Goal: Information Seeking & Learning: Find specific fact

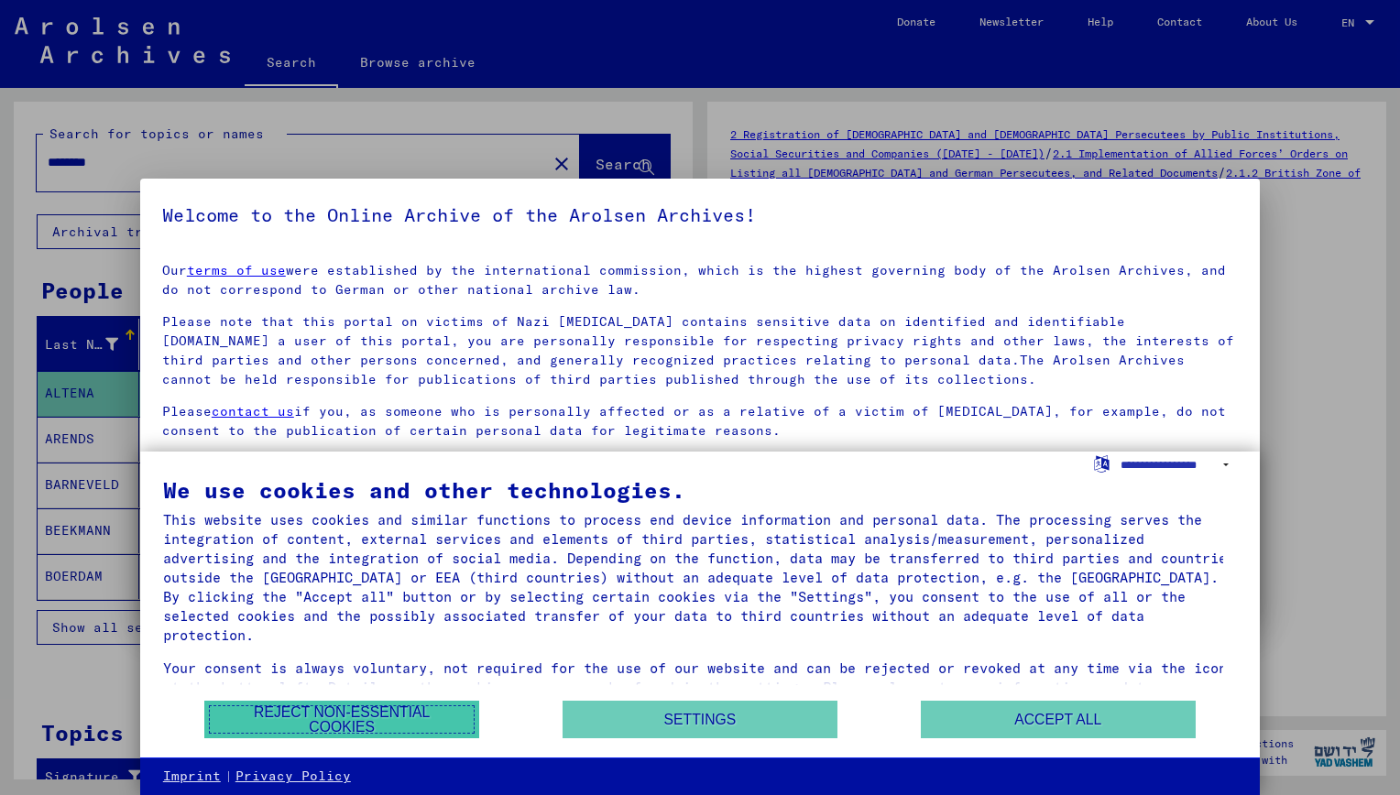
click at [354, 727] on button "Reject non-essential cookies" at bounding box center [341, 720] width 275 height 38
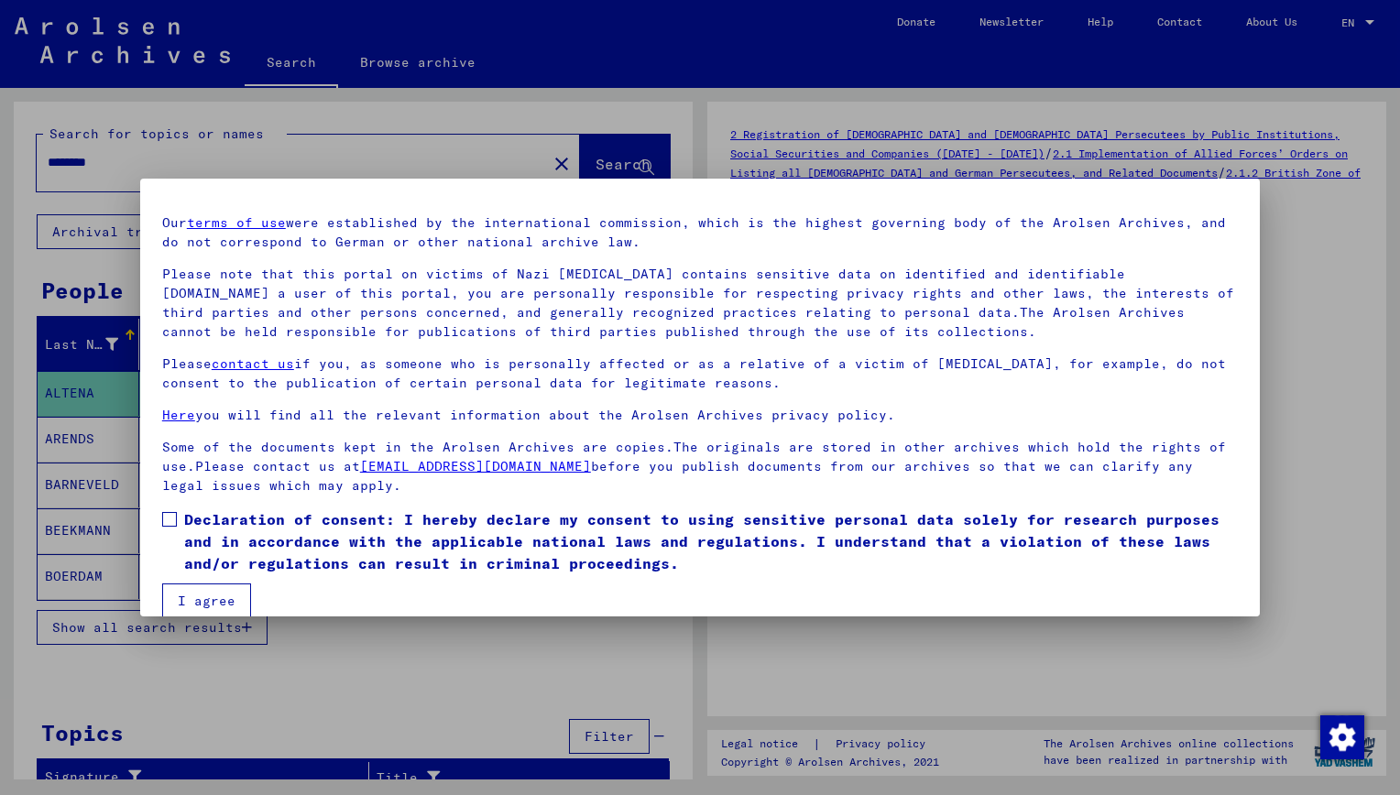
scroll to position [71, 0]
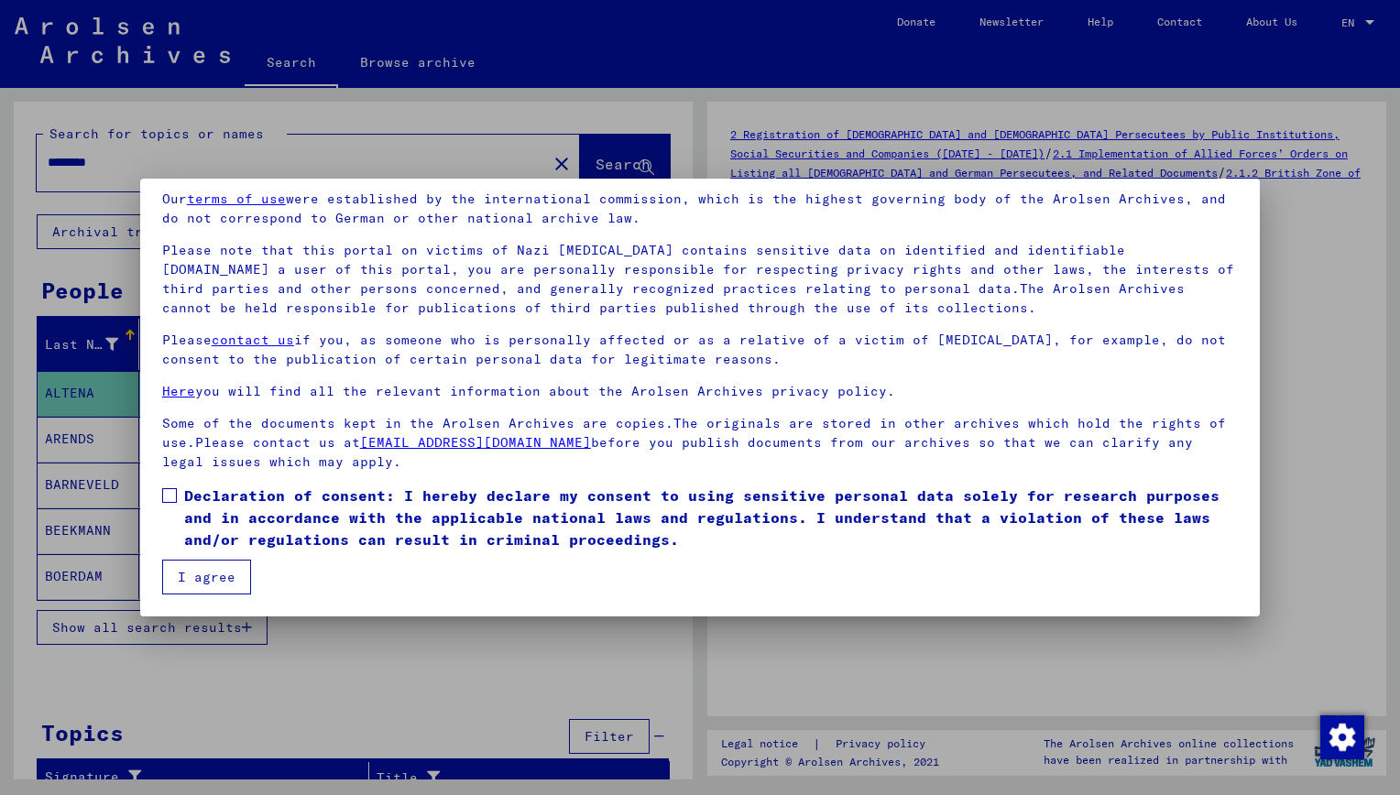
click at [173, 496] on span at bounding box center [169, 495] width 15 height 15
click at [178, 581] on button "I agree" at bounding box center [206, 577] width 89 height 35
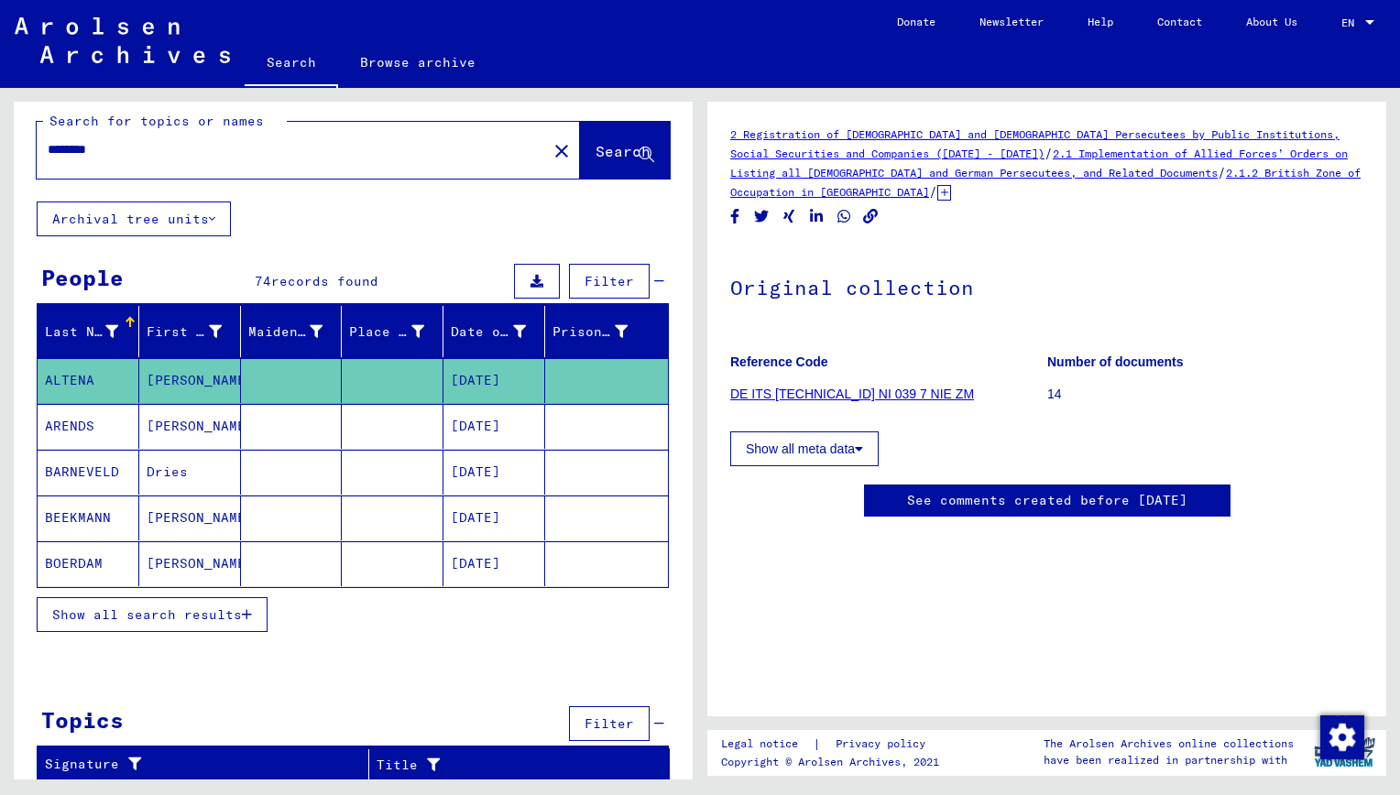
scroll to position [16, 0]
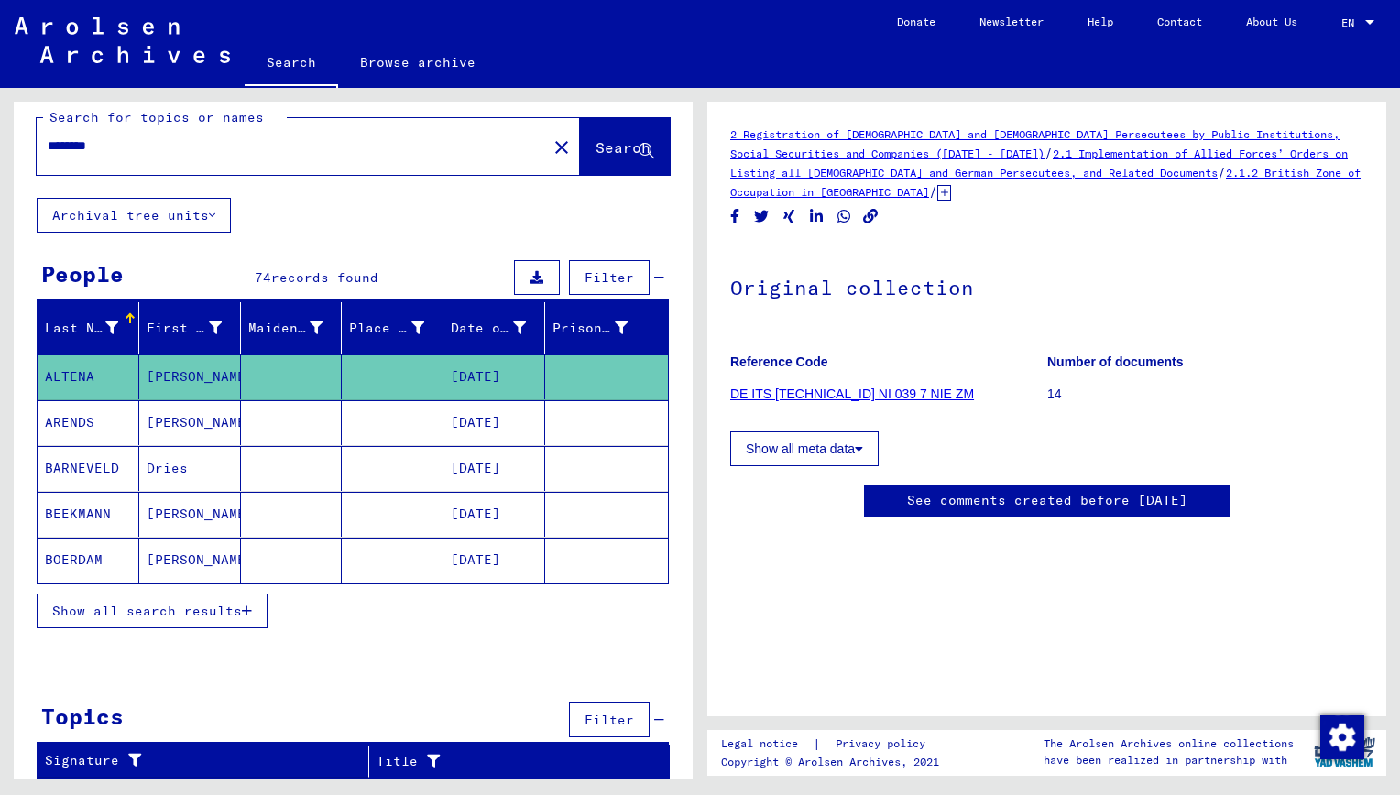
click at [151, 610] on span "Show all search results" at bounding box center [147, 611] width 190 height 16
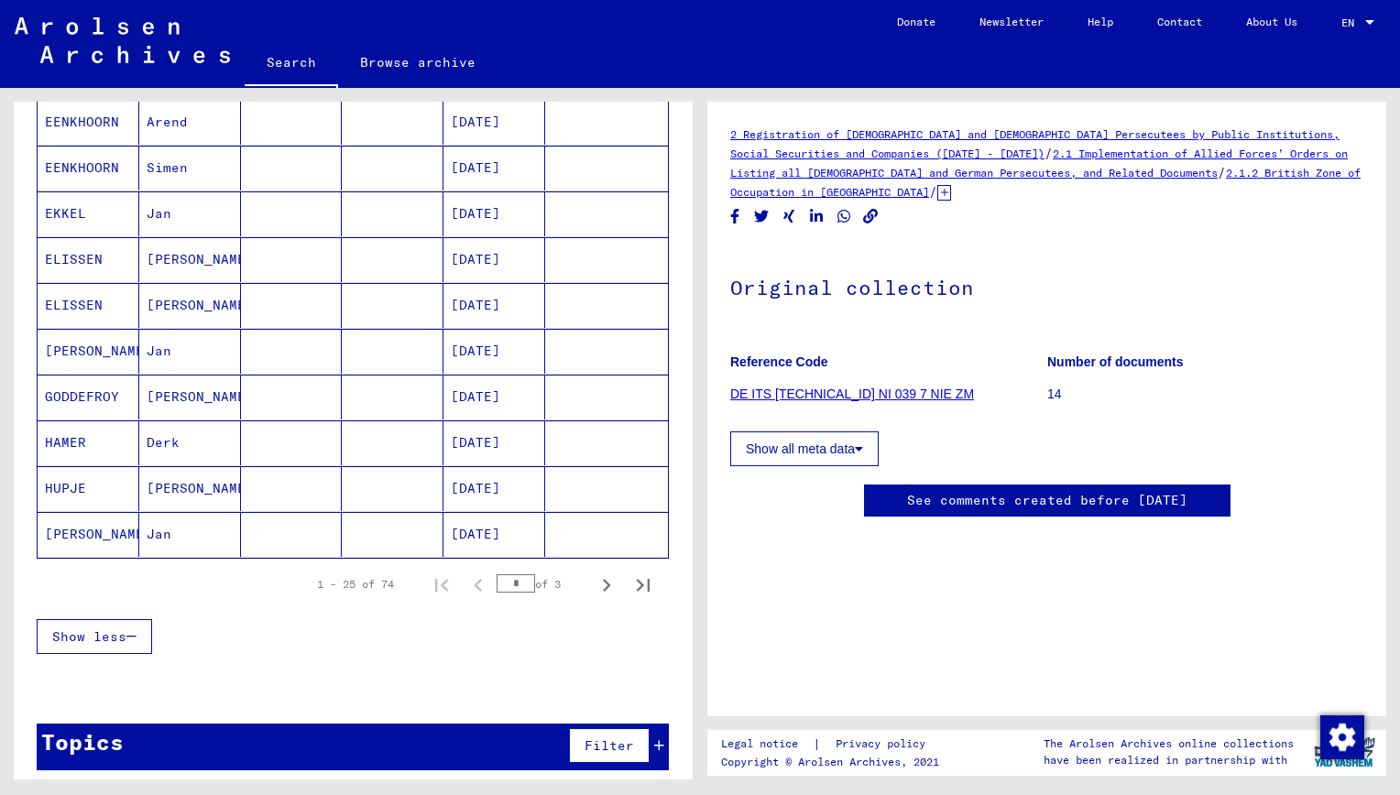
scroll to position [969, 0]
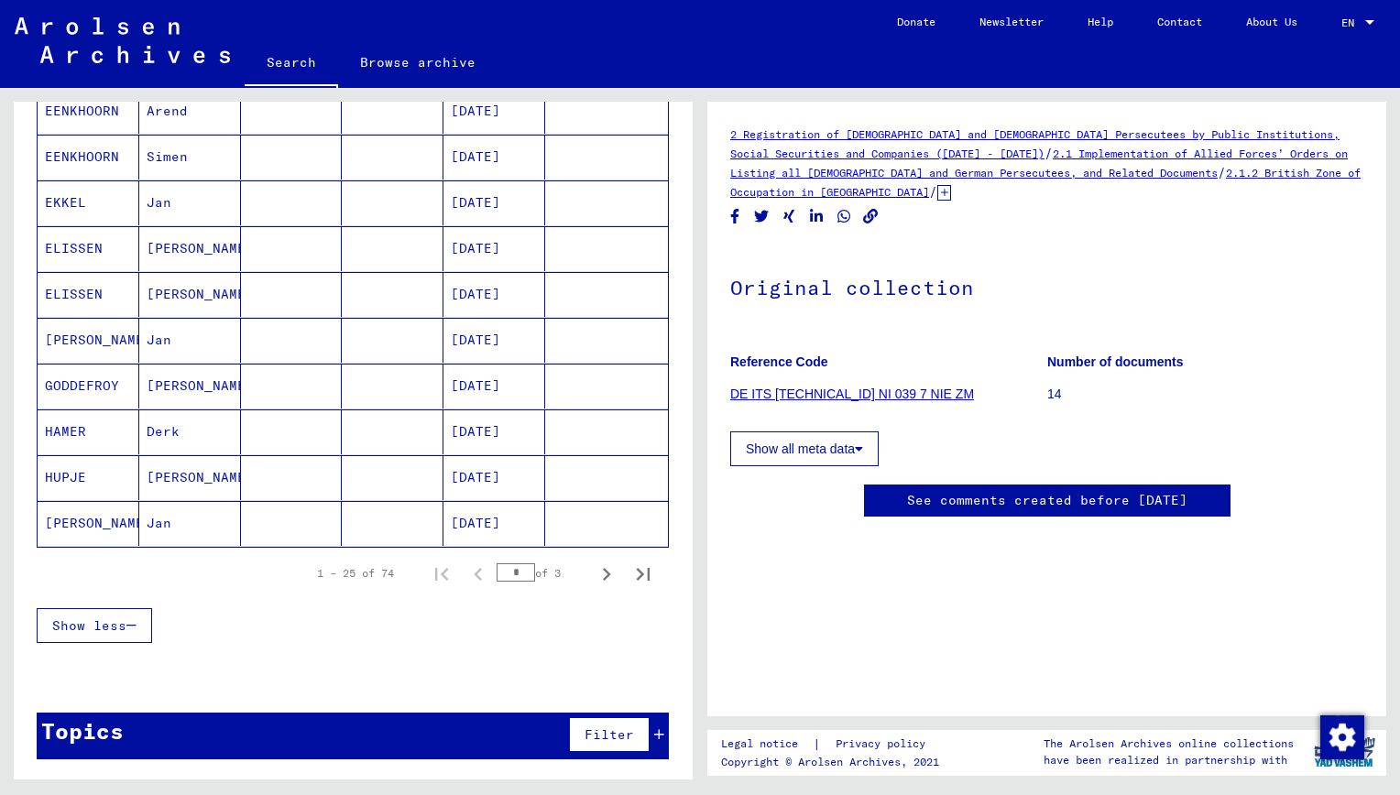
click at [96, 522] on mat-cell "[PERSON_NAME]" at bounding box center [89, 523] width 102 height 45
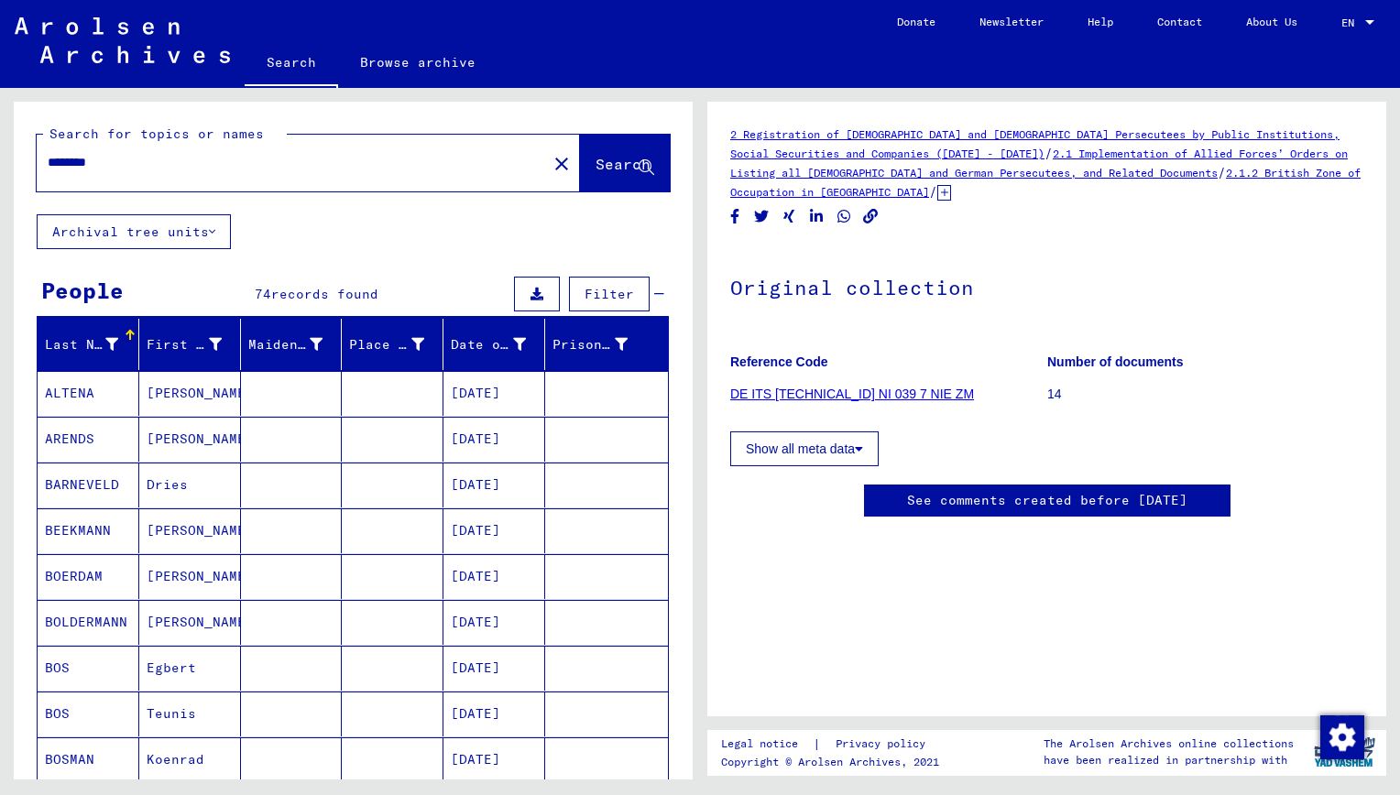
click at [214, 227] on icon at bounding box center [212, 231] width 6 height 13
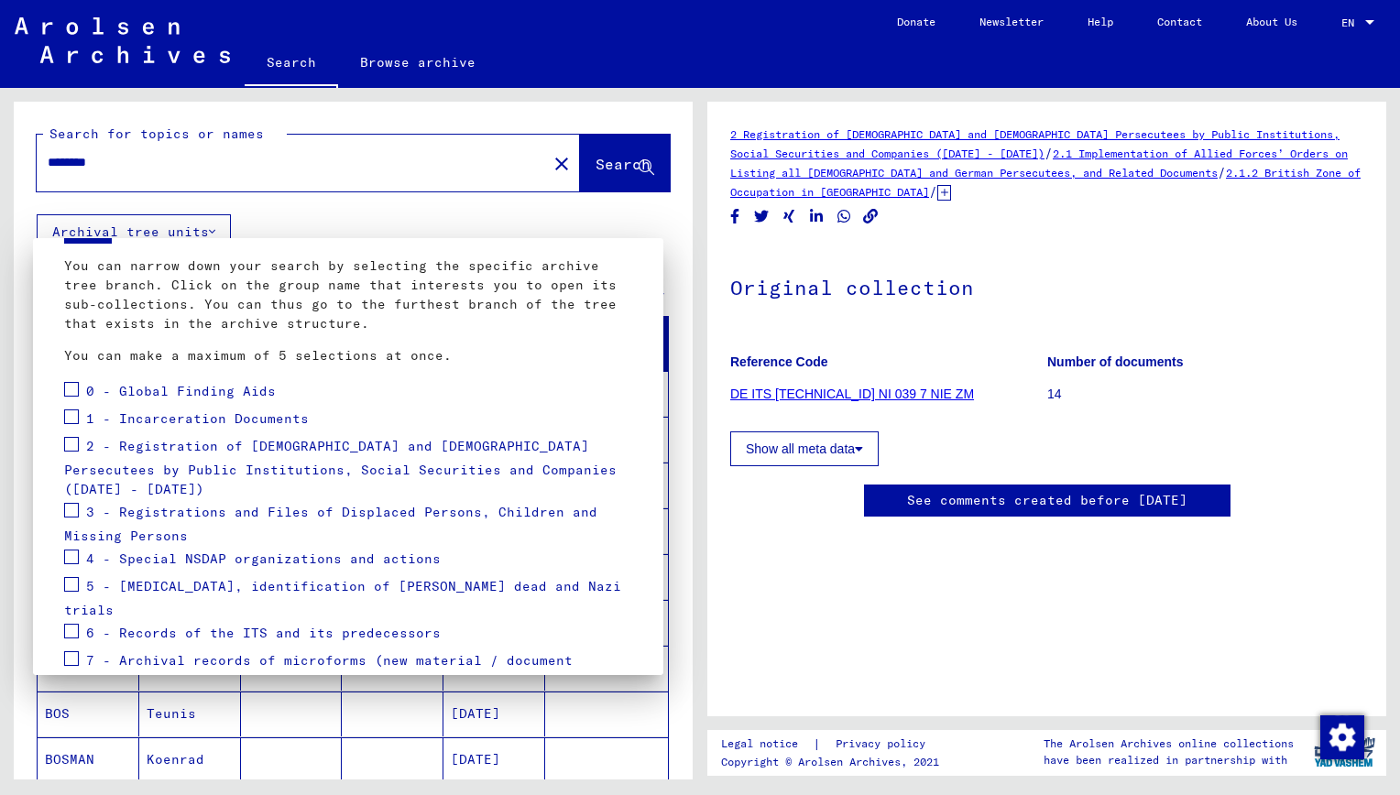
scroll to position [179, 0]
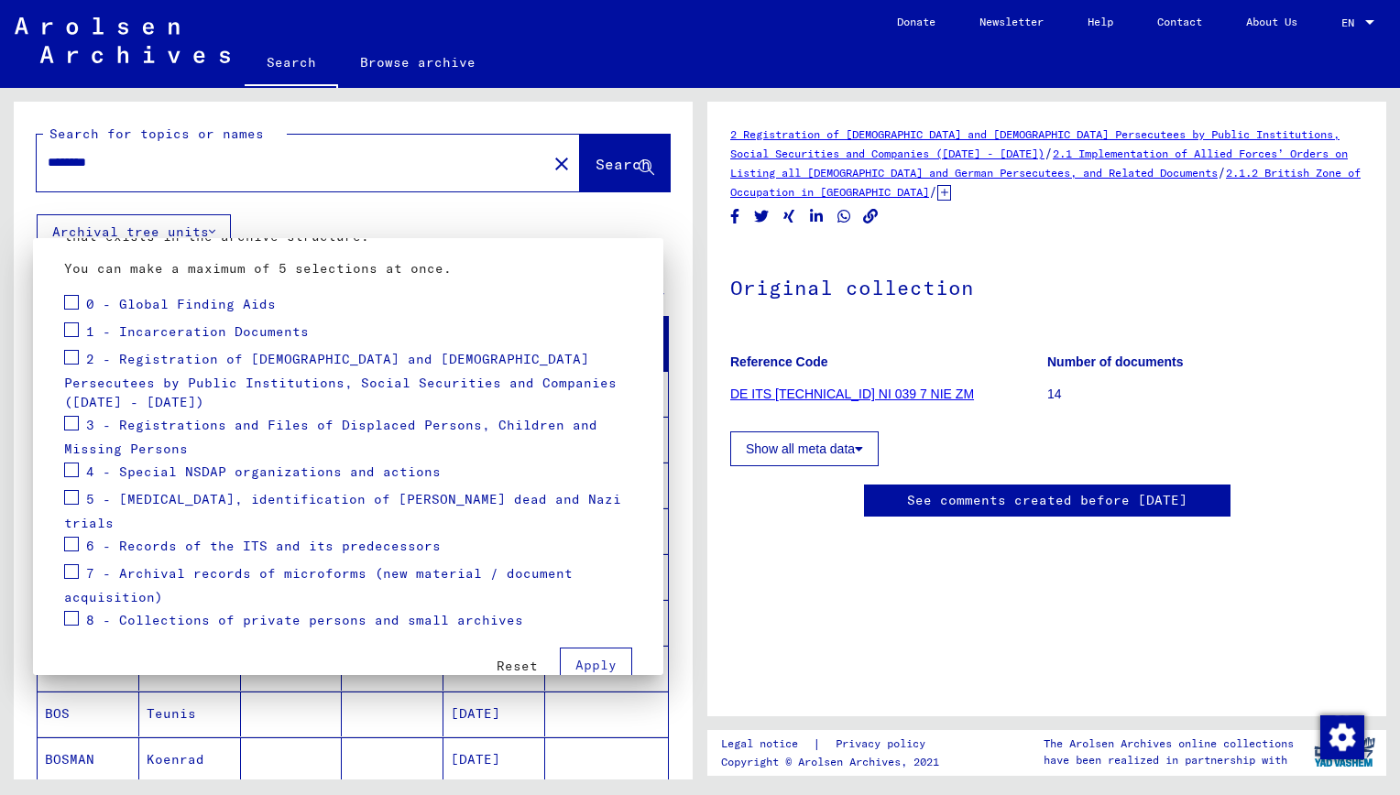
click at [480, 214] on div at bounding box center [700, 397] width 1400 height 795
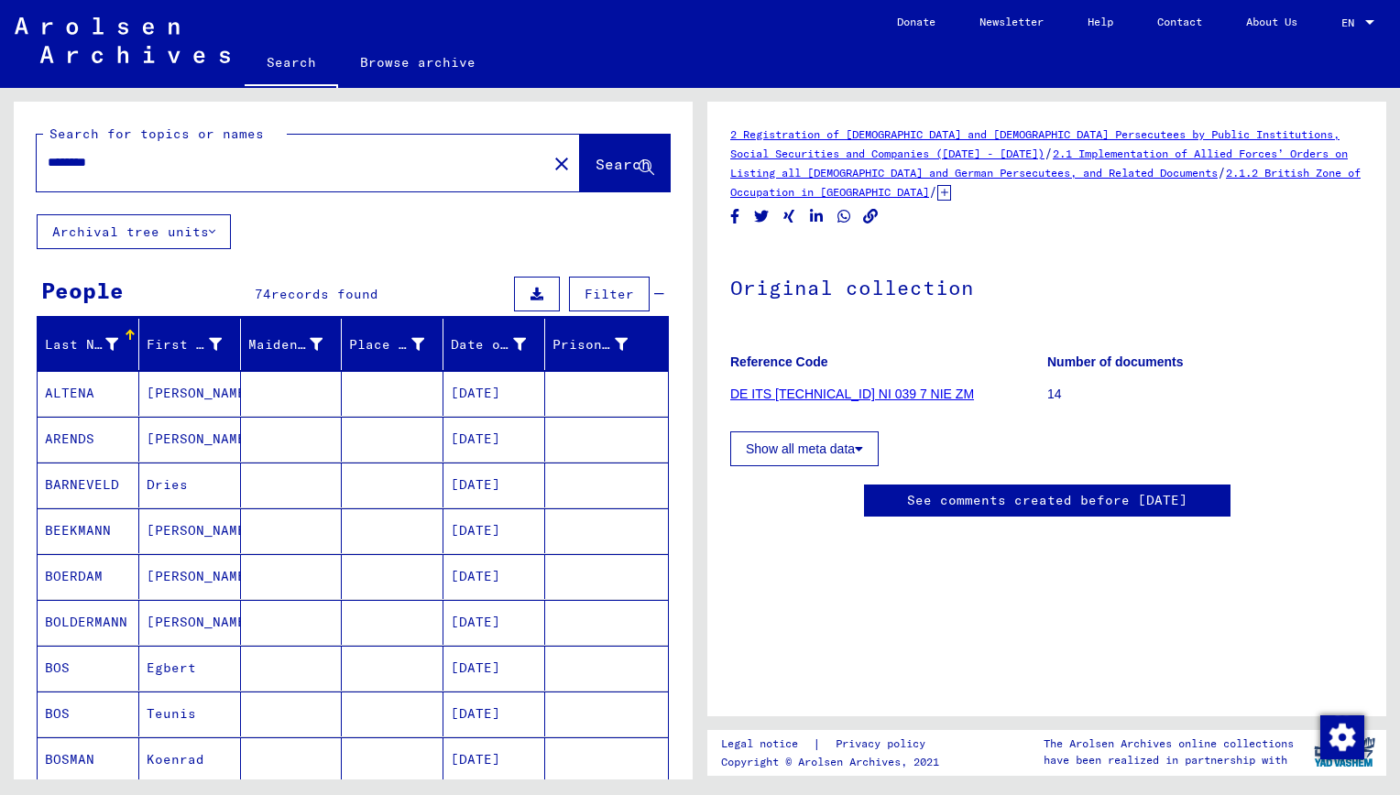
click at [877, 394] on link "DE ITS [TECHNICAL_ID] NI 039 7 NIE ZM" at bounding box center [852, 394] width 244 height 15
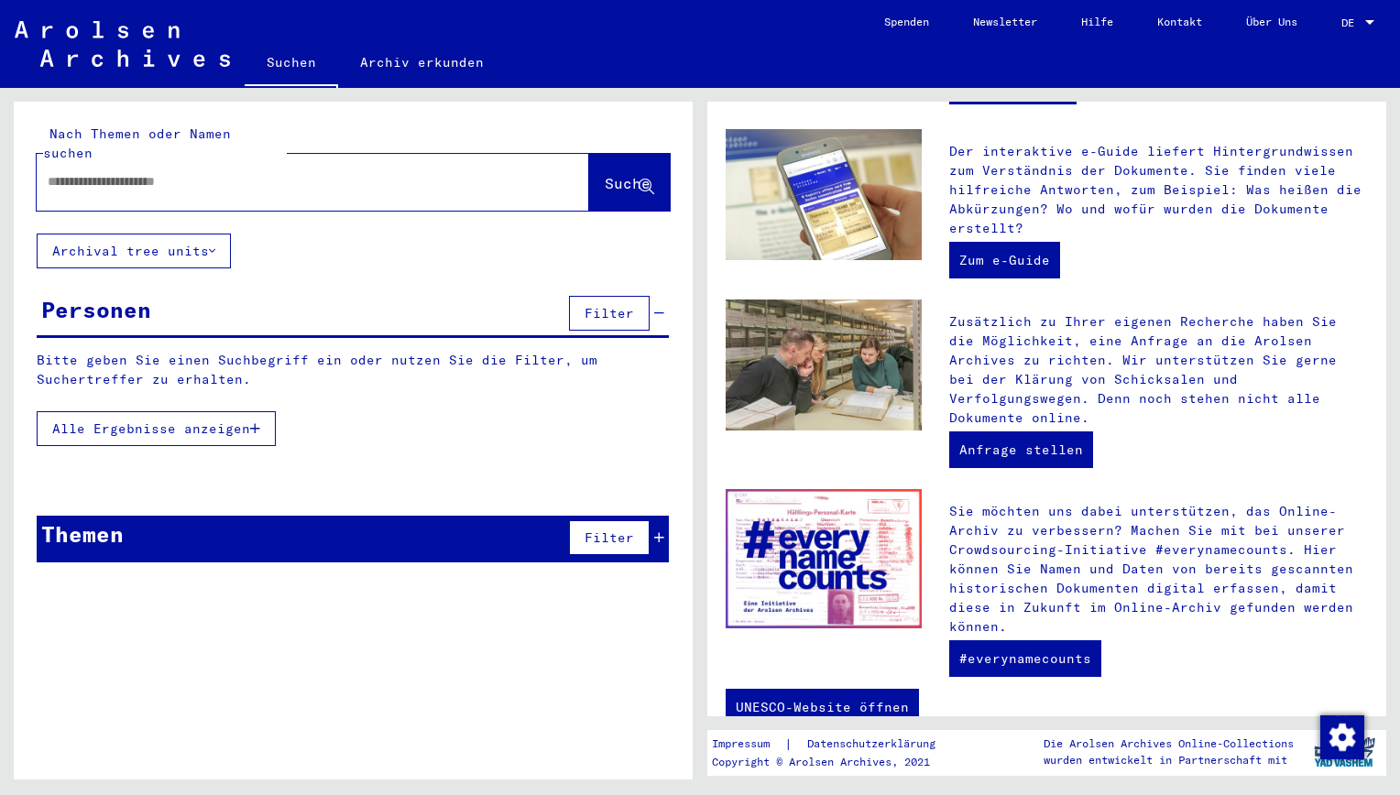
scroll to position [512, 0]
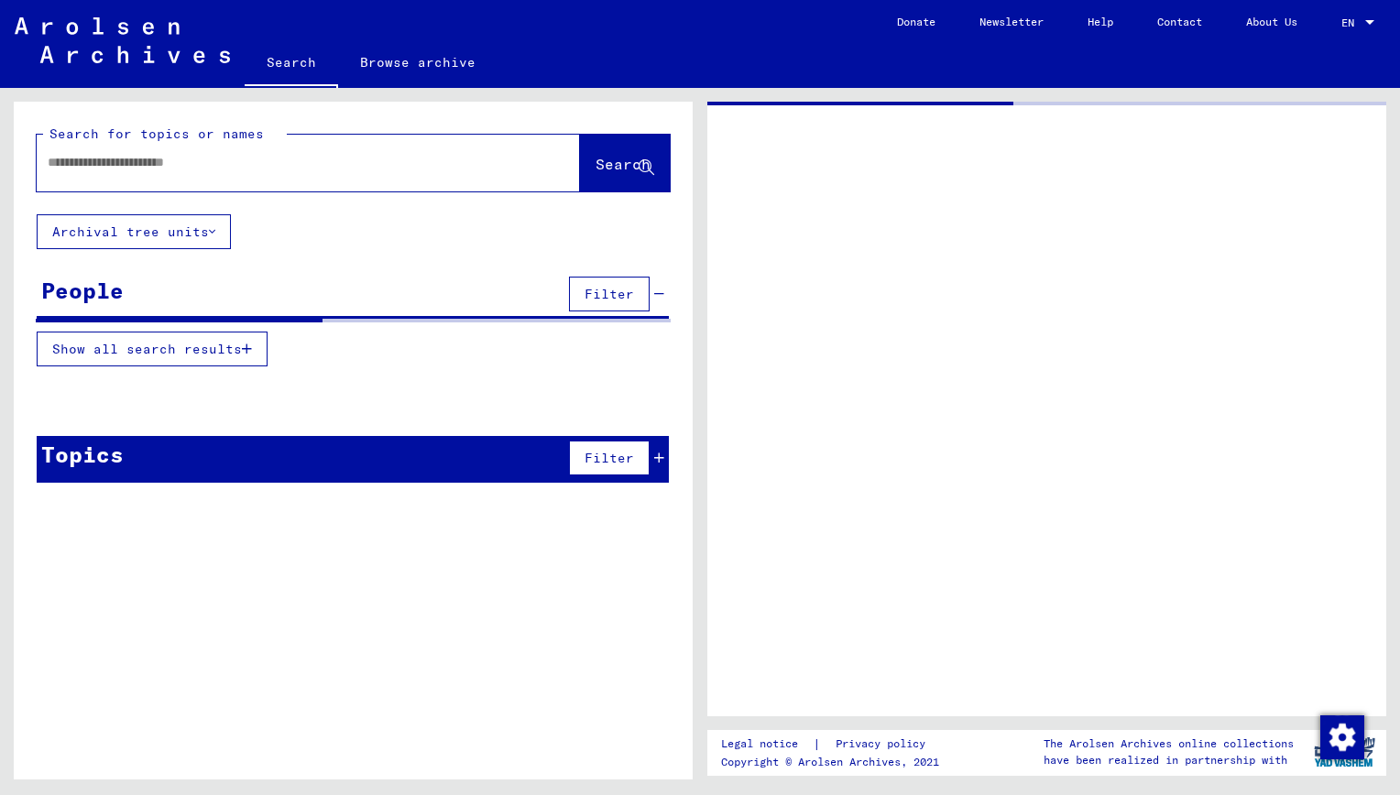
type input "********"
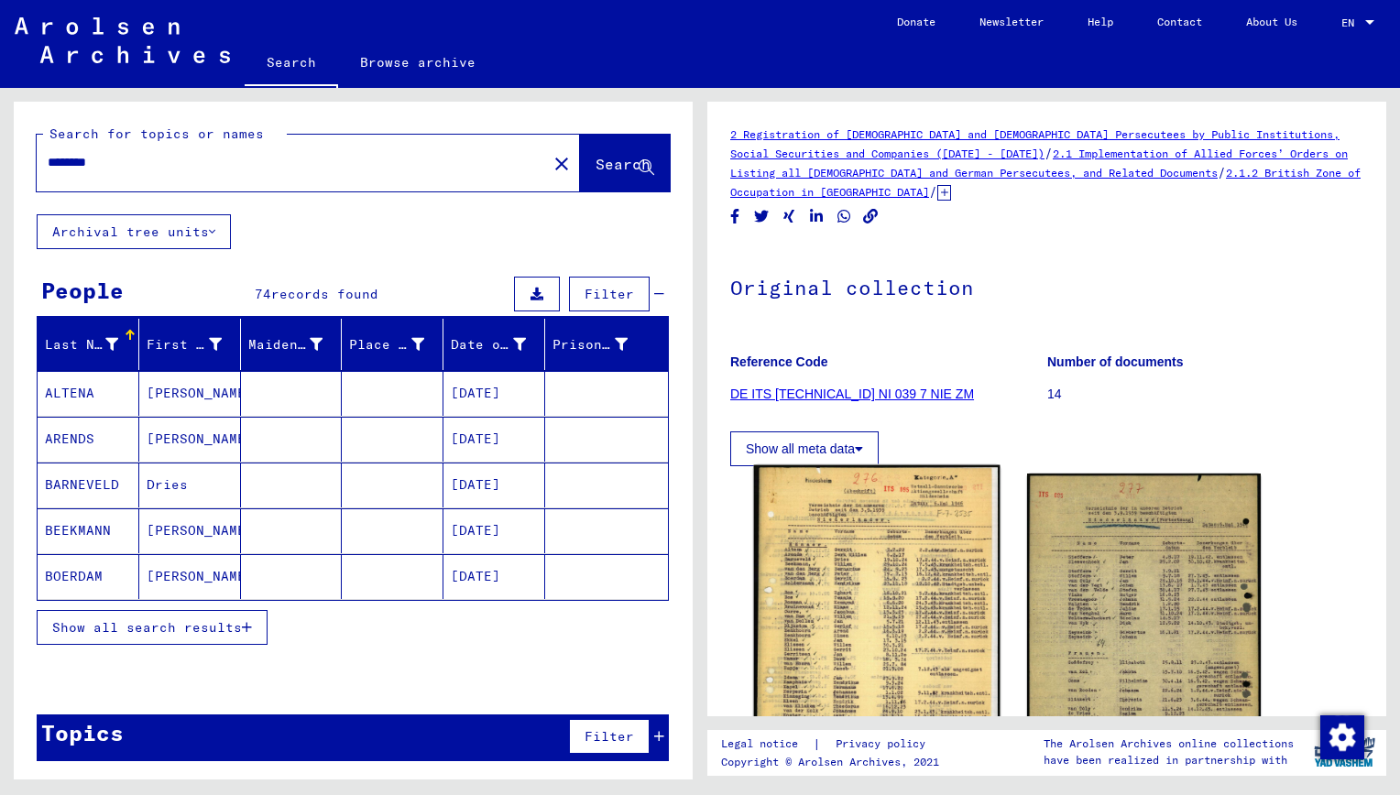
click at [917, 597] on img at bounding box center [877, 634] width 246 height 338
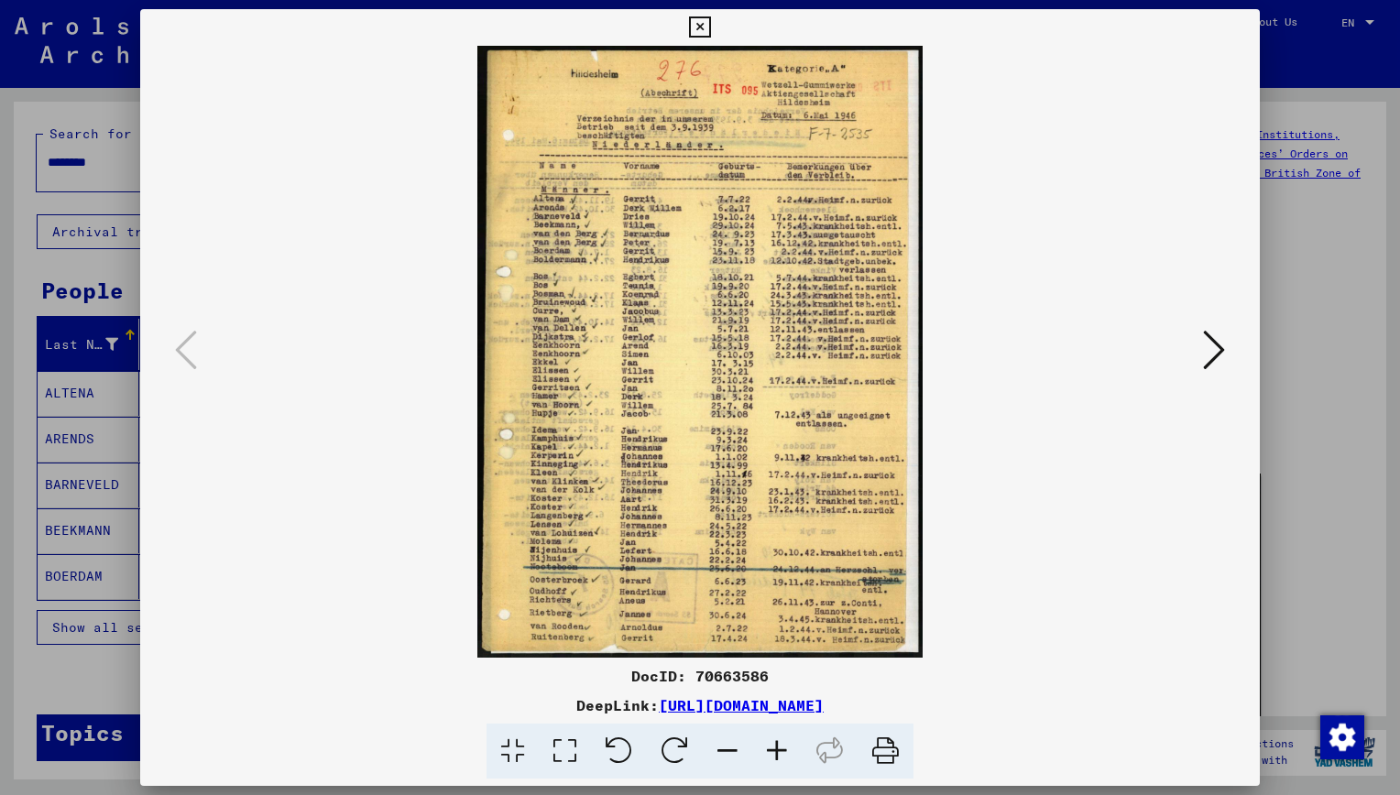
drag, startPoint x: 763, startPoint y: 70, endPoint x: 851, endPoint y: 102, distance: 93.6
click at [851, 102] on img at bounding box center [700, 352] width 995 height 612
